Goal: Find specific fact: Find contact information

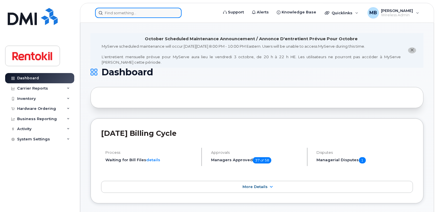
click at [153, 11] on input at bounding box center [138, 13] width 86 height 10
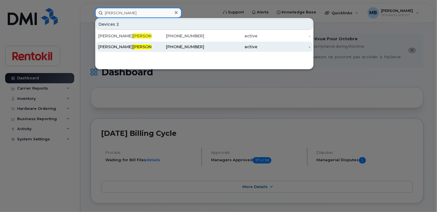
type input "mckay"
click at [160, 49] on div "250-480-9262" at bounding box center [177, 47] width 53 height 10
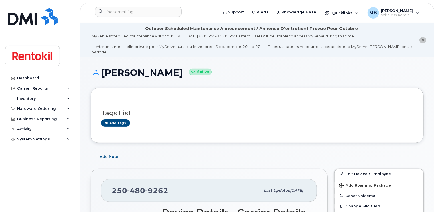
click at [136, 186] on span "480" at bounding box center [136, 190] width 18 height 9
copy span "250 480 9262"
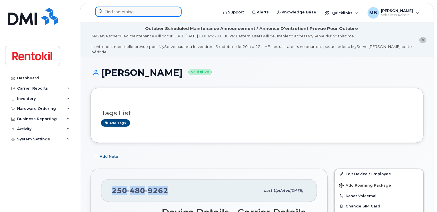
click at [109, 13] on input at bounding box center [138, 12] width 86 height 10
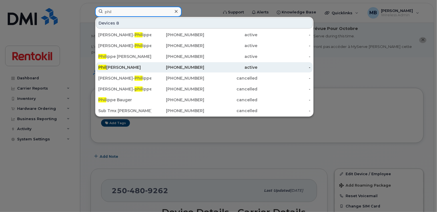
type input "phil"
click at [126, 66] on div "Phil lip Smith" at bounding box center [124, 67] width 53 height 6
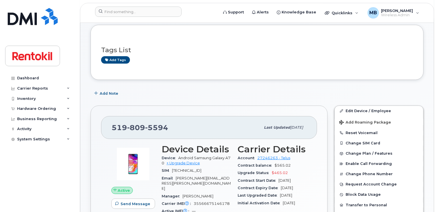
scroll to position [71, 0]
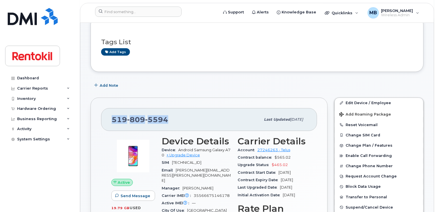
drag, startPoint x: 167, startPoint y: 113, endPoint x: 99, endPoint y: 115, distance: 68.2
click at [99, 115] on div "519 809 5594 Last updated Mar 07, 2025 Active Send Message 19.79 GB  used 3.00 …" at bounding box center [208, 198] width 237 height 200
copy span "519 809 5594"
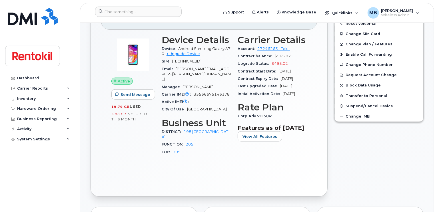
scroll to position [0, 0]
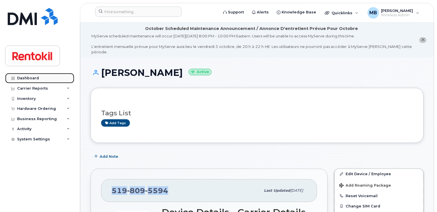
click at [38, 82] on link "Dashboard" at bounding box center [39, 78] width 69 height 10
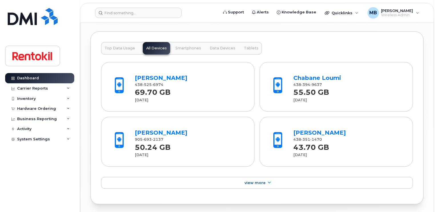
scroll to position [662, 0]
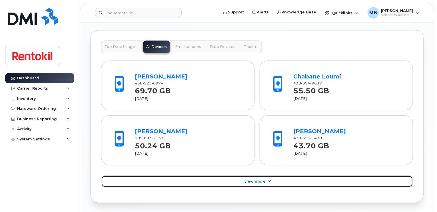
click at [261, 179] on span "View More" at bounding box center [254, 181] width 21 height 4
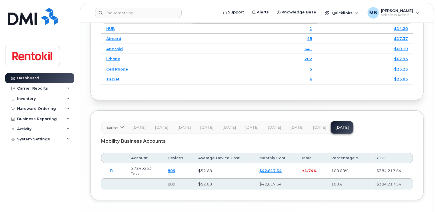
scroll to position [1220, 0]
click at [25, 98] on div "Inventory" at bounding box center [26, 98] width 19 height 5
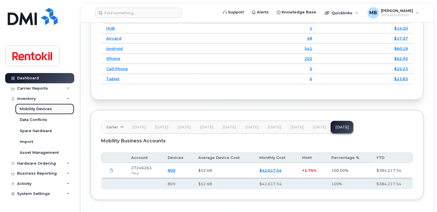
click at [29, 107] on div "Mobility Devices" at bounding box center [36, 108] width 32 height 5
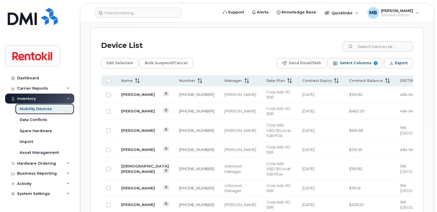
scroll to position [290, 0]
click at [349, 82] on span "Contract Balance" at bounding box center [366, 80] width 34 height 5
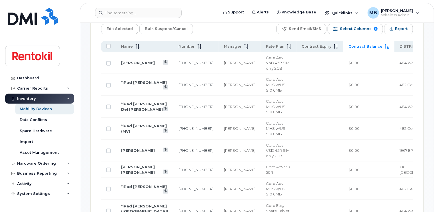
scroll to position [324, 0]
drag, startPoint x: 169, startPoint y: 162, endPoint x: 156, endPoint y: 156, distance: 14.8
click at [173, 156] on td "[PHONE_NUMBER]" at bounding box center [195, 151] width 45 height 22
copy link "[PHONE_NUMBER]"
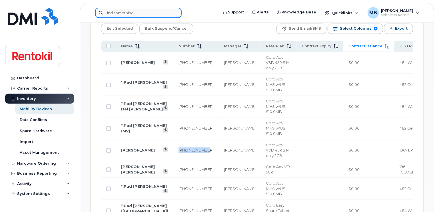
click at [133, 12] on input at bounding box center [138, 13] width 86 height 10
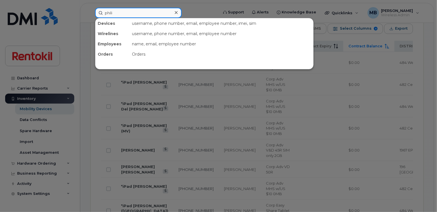
type input "philip"
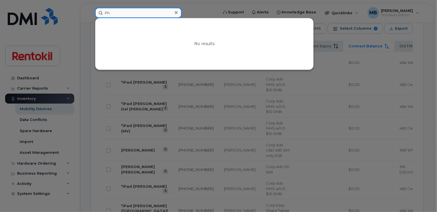
type input "P"
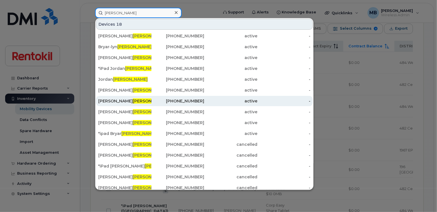
type input "smith"
click at [146, 101] on div "Phillip Smith" at bounding box center [124, 101] width 53 height 6
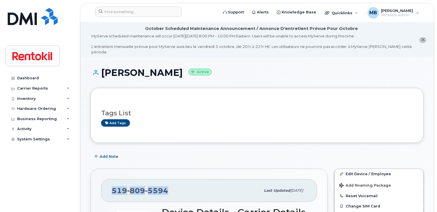
drag, startPoint x: 0, startPoint y: 0, endPoint x: 109, endPoint y: 188, distance: 217.5
click at [109, 188] on div "[PHONE_NUMBER] Last updated [DATE]" at bounding box center [209, 190] width 216 height 23
copy span "[PHONE_NUMBER]"
click at [59, 98] on div "Inventory" at bounding box center [39, 99] width 69 height 10
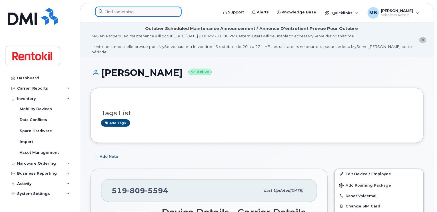
click at [129, 13] on input at bounding box center [138, 12] width 86 height 10
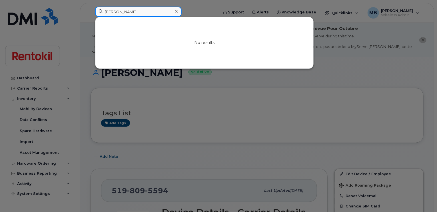
type input "[PERSON_NAME]"
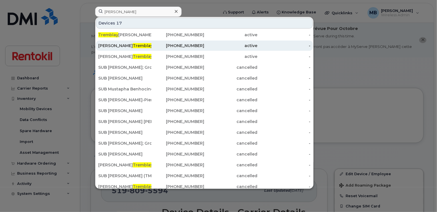
click at [167, 45] on div "[PHONE_NUMBER]" at bounding box center [177, 46] width 53 height 6
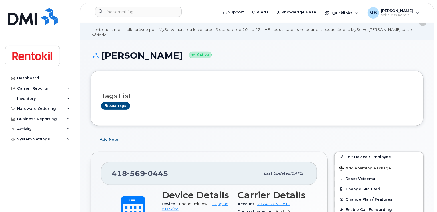
scroll to position [9, 0]
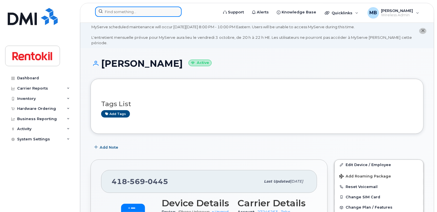
click at [131, 11] on input at bounding box center [138, 12] width 86 height 10
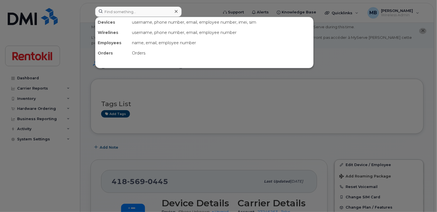
click at [45, 108] on div at bounding box center [218, 106] width 437 height 212
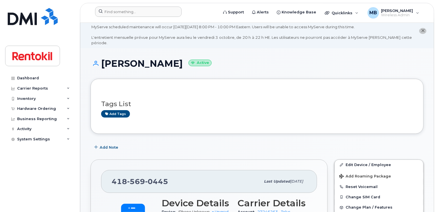
click at [45, 108] on div "Hardware Ordering" at bounding box center [36, 108] width 39 height 5
click at [67, 99] on icon at bounding box center [68, 98] width 3 height 3
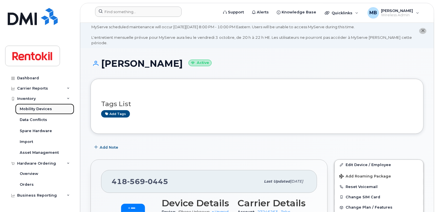
click at [40, 109] on div "Mobility Devices" at bounding box center [36, 108] width 32 height 5
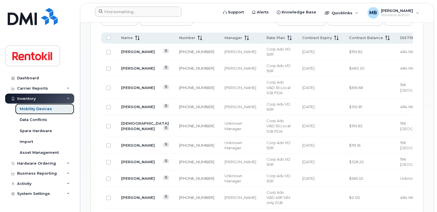
scroll to position [342, 0]
click at [383, 38] on span at bounding box center [386, 38] width 7 height 5
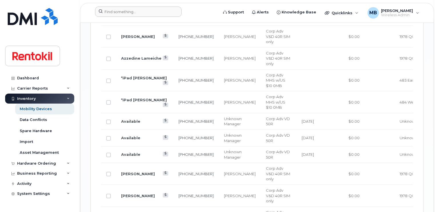
scroll to position [876, 0]
